Goal: Information Seeking & Learning: Learn about a topic

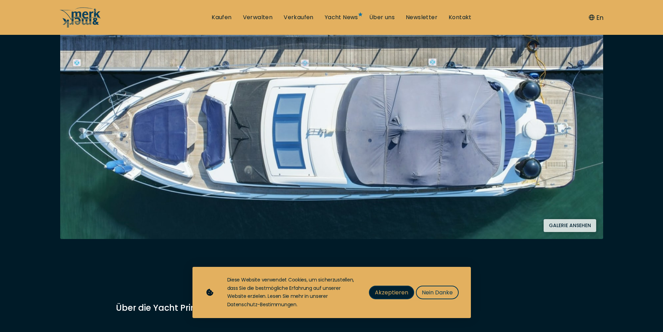
click at [401, 294] on span "Akzeptieren" at bounding box center [391, 292] width 33 height 9
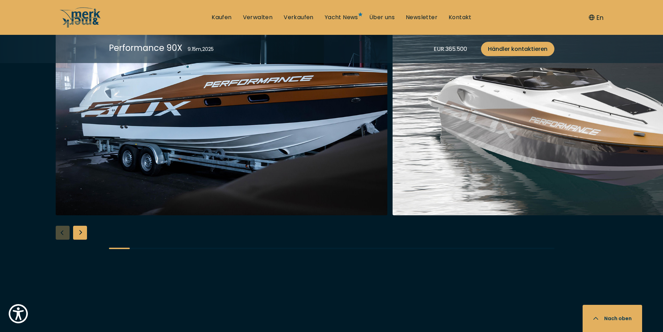
scroll to position [939, 0]
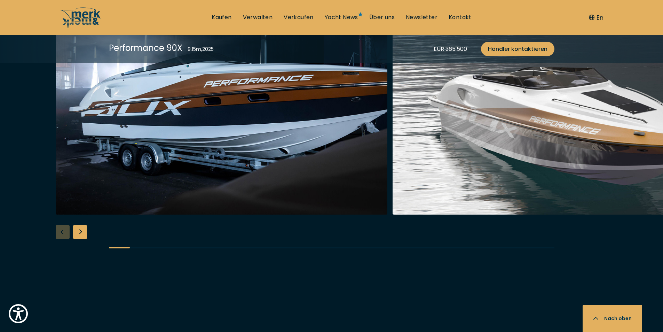
click at [82, 229] on div "Next slide" at bounding box center [80, 232] width 14 height 14
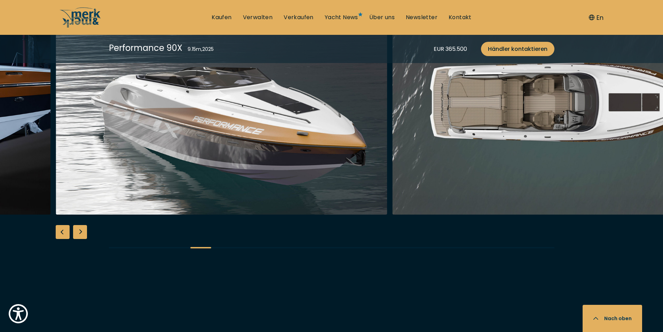
click at [82, 229] on div "Next slide" at bounding box center [80, 232] width 14 height 14
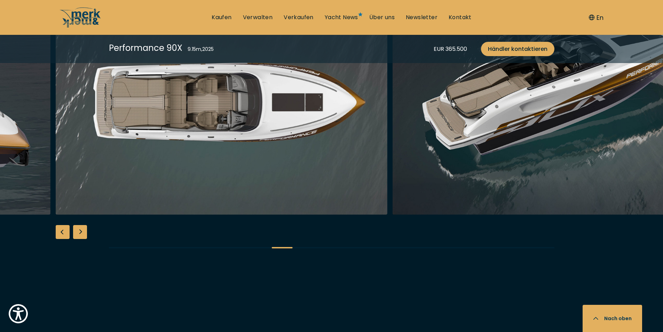
click at [82, 229] on div "Next slide" at bounding box center [80, 232] width 14 height 14
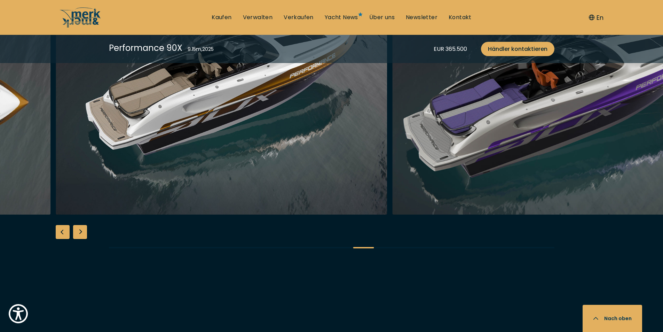
click at [82, 229] on div "Next slide" at bounding box center [80, 232] width 14 height 14
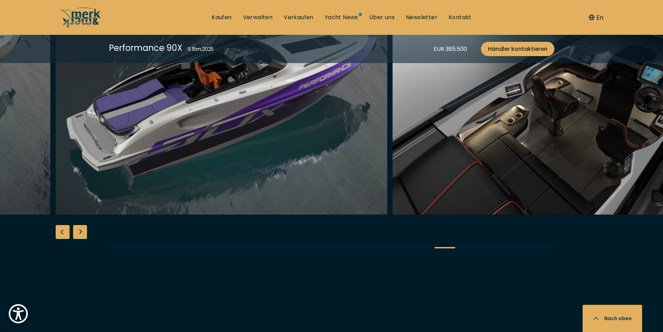
click at [82, 229] on div "Next slide" at bounding box center [80, 232] width 14 height 14
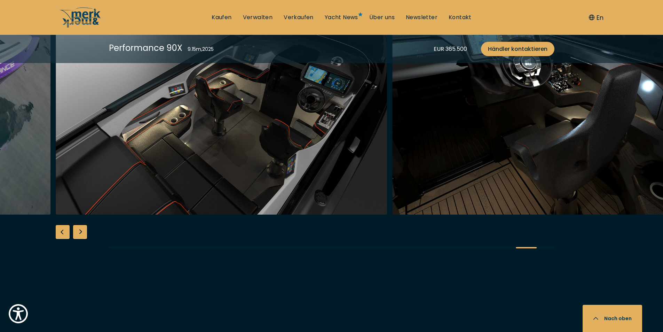
click at [81, 232] on div "Next slide" at bounding box center [80, 232] width 14 height 14
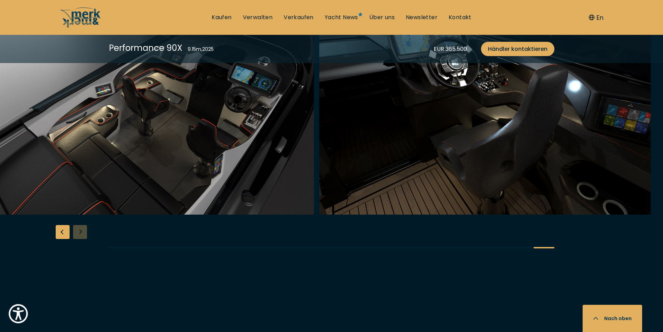
click at [81, 232] on div at bounding box center [331, 126] width 663 height 268
click at [61, 233] on div "Previous slide" at bounding box center [63, 232] width 14 height 14
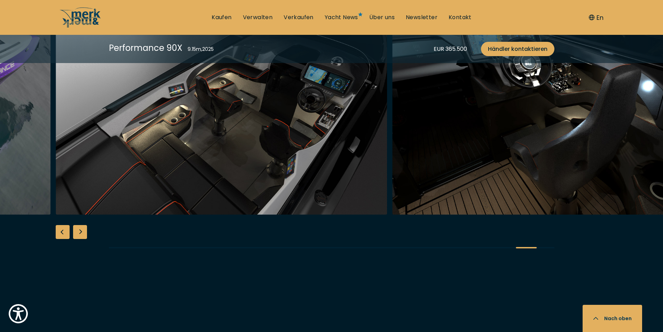
click at [61, 233] on div "Previous slide" at bounding box center [63, 232] width 14 height 14
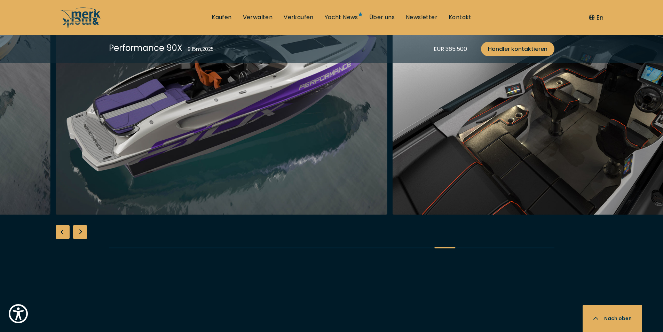
click at [61, 233] on div "Previous slide" at bounding box center [63, 232] width 14 height 14
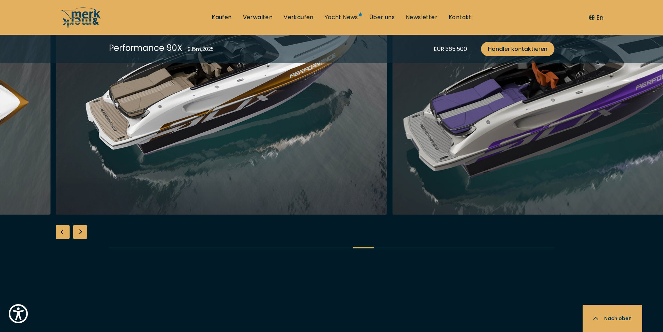
click at [61, 233] on div "Previous slide" at bounding box center [63, 232] width 14 height 14
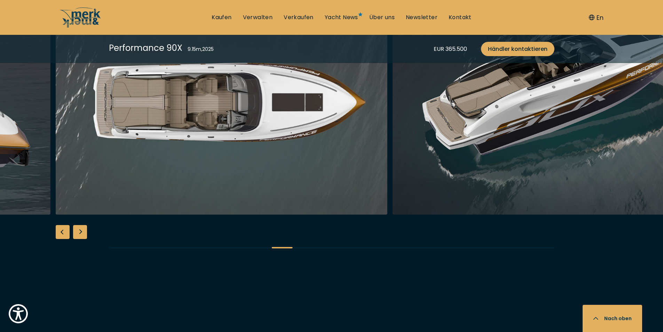
click at [61, 233] on div "Previous slide" at bounding box center [63, 232] width 14 height 14
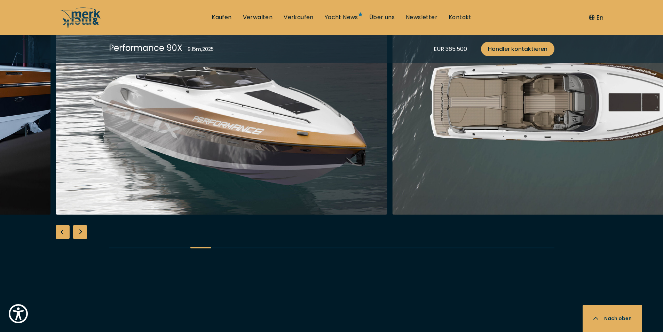
click at [61, 233] on div "Previous slide" at bounding box center [63, 232] width 14 height 14
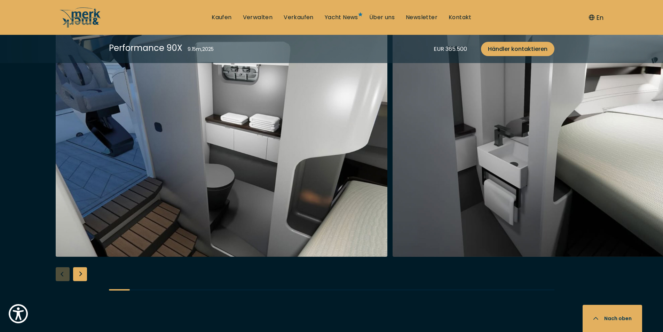
scroll to position [1287, 0]
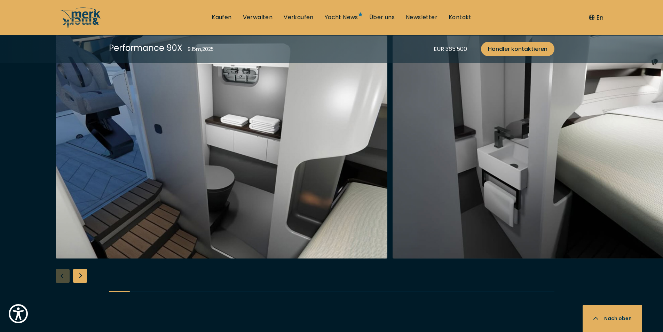
click at [82, 277] on div "Next slide" at bounding box center [80, 276] width 14 height 14
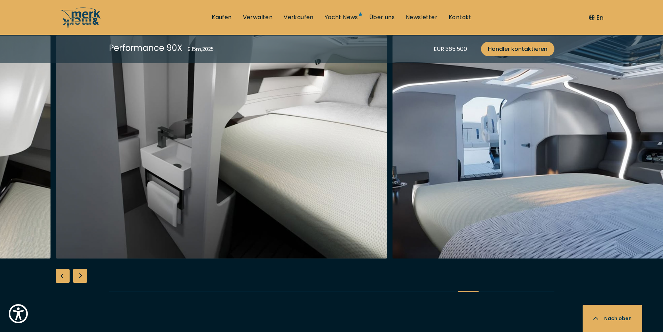
click at [82, 277] on div "Next slide" at bounding box center [80, 276] width 14 height 14
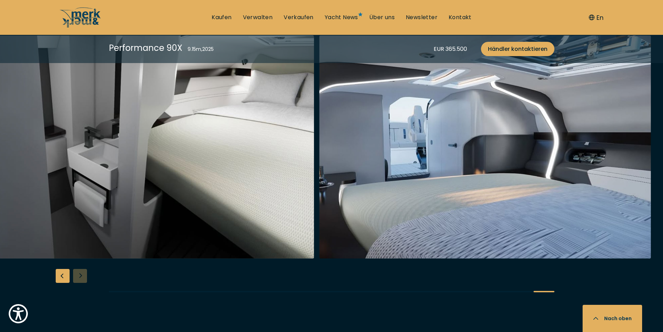
click at [82, 277] on div at bounding box center [331, 169] width 663 height 268
click at [63, 276] on div "Previous slide" at bounding box center [63, 276] width 14 height 14
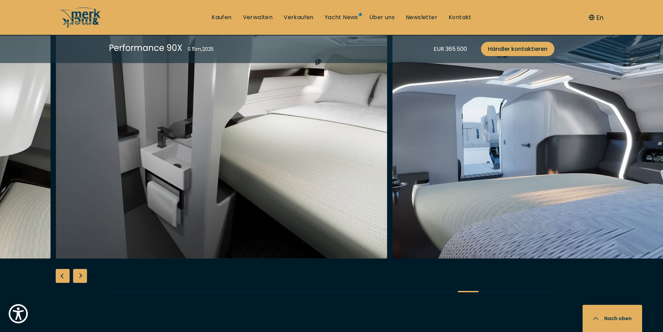
click at [63, 276] on div "Previous slide" at bounding box center [63, 276] width 14 height 14
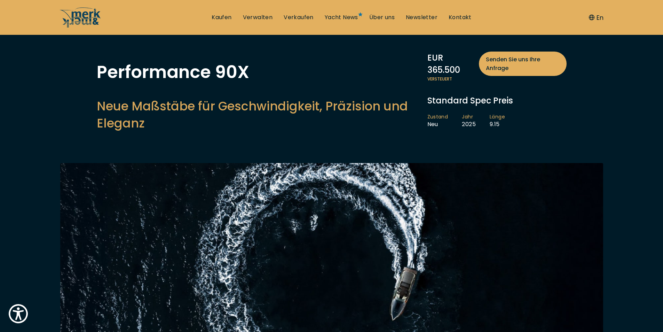
scroll to position [0, 0]
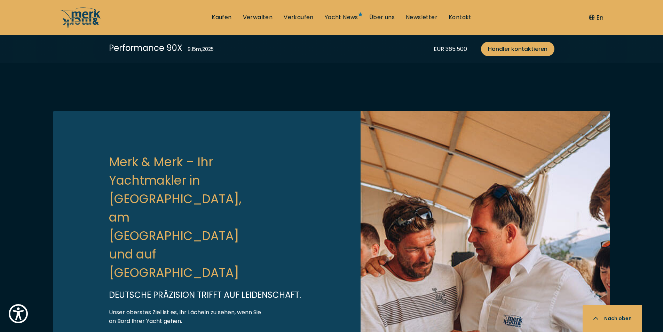
scroll to position [2092, 0]
